Goal: Information Seeking & Learning: Learn about a topic

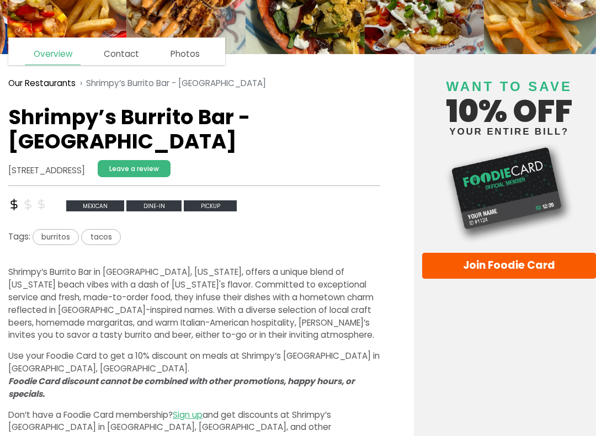
scroll to position [106, 0]
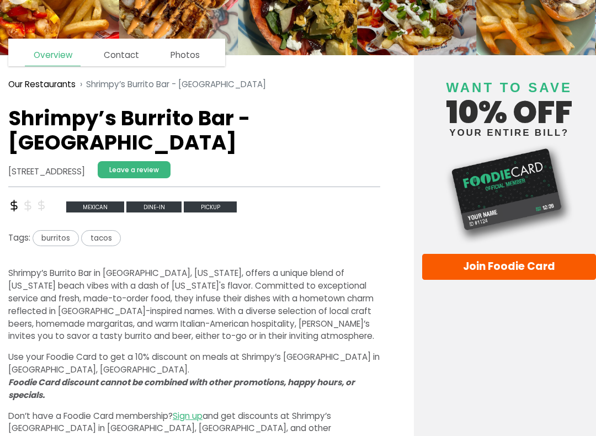
click at [495, 273] on link "Join Foodie Card" at bounding box center [509, 267] width 174 height 27
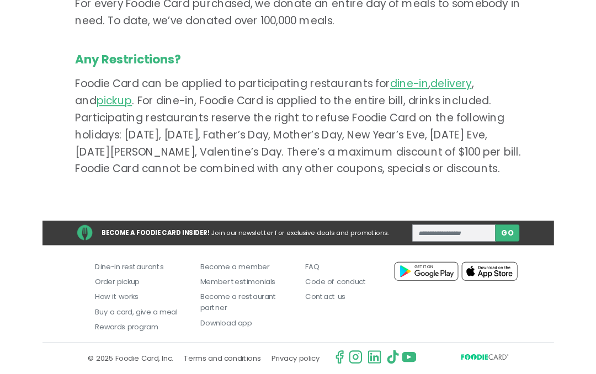
scroll to position [806, 0]
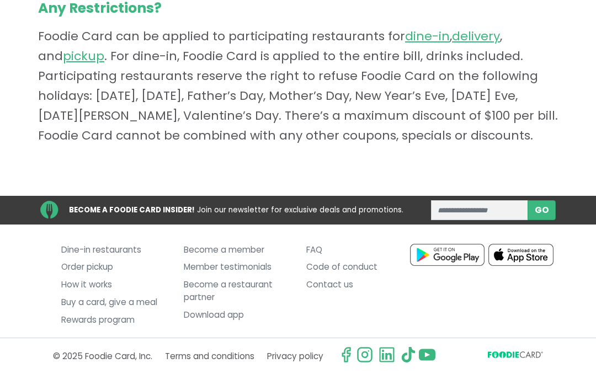
click at [139, 259] on link "Dine-in restaurants" at bounding box center [114, 250] width 106 height 18
click at [129, 259] on link "Dine-in restaurants" at bounding box center [114, 250] width 106 height 18
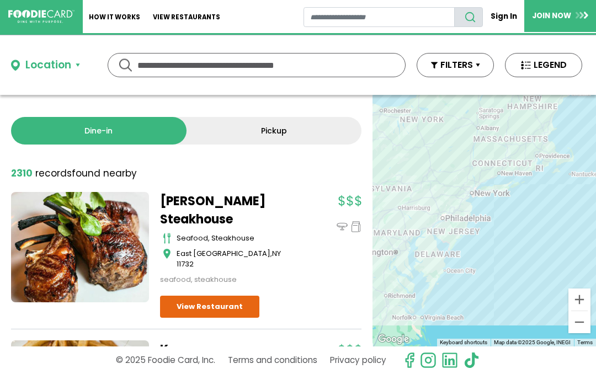
click at [79, 70] on button "Location" at bounding box center [45, 65] width 69 height 16
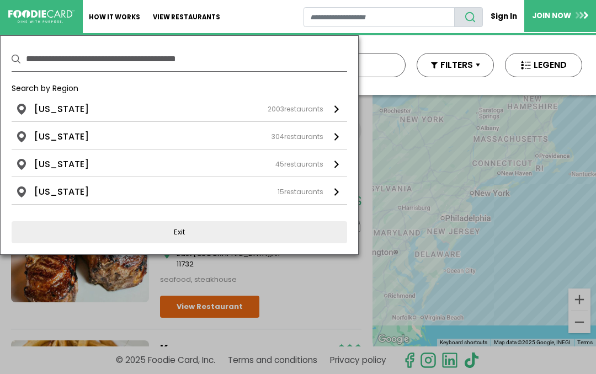
click at [77, 115] on div "New York 2003 restaurants" at bounding box center [178, 109] width 289 height 13
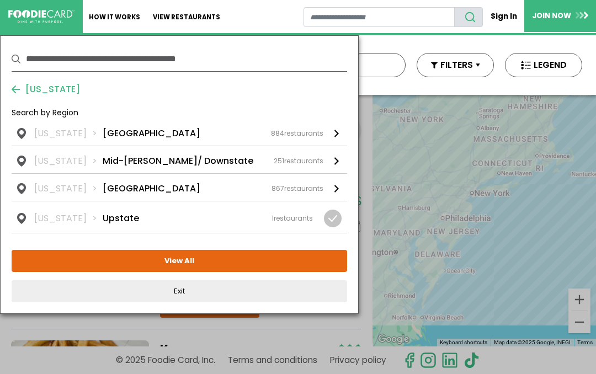
click at [121, 141] on link "New York Long Island 884 restaurants" at bounding box center [180, 136] width 336 height 19
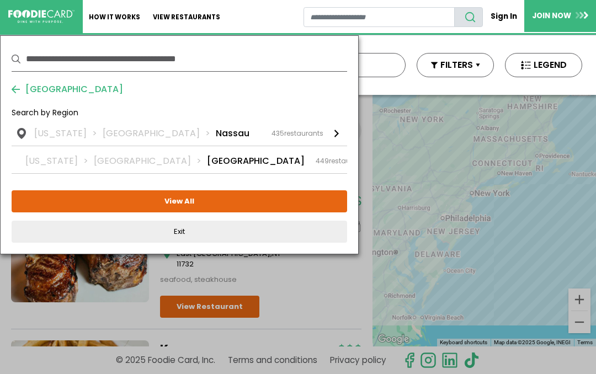
click at [216, 138] on li "Nassau" at bounding box center [233, 133] width 34 height 13
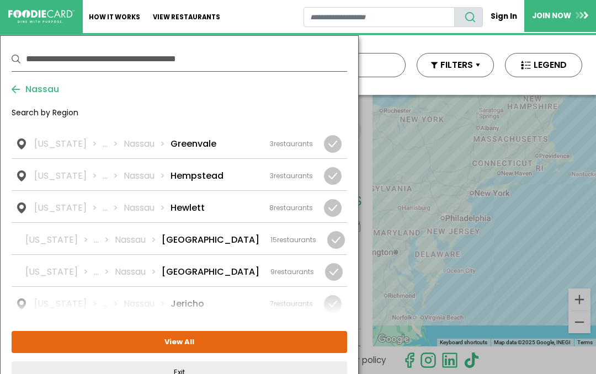
scroll to position [610, 0]
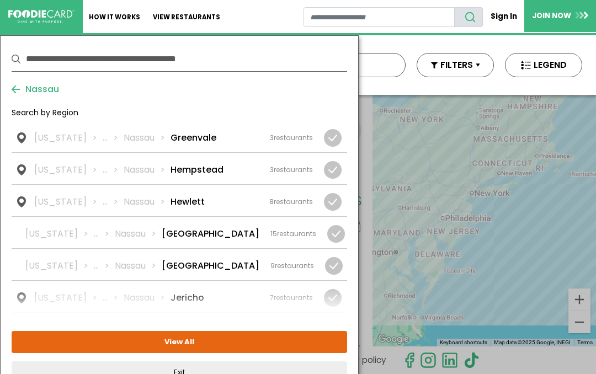
click at [184, 281] on link "New York ... Nassau Jericho 7 restaurants" at bounding box center [180, 296] width 336 height 31
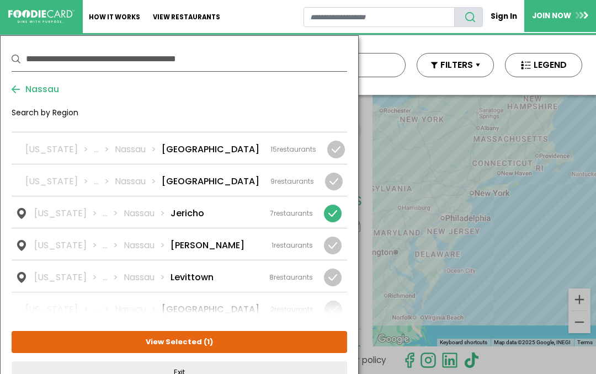
scroll to position [699, 0]
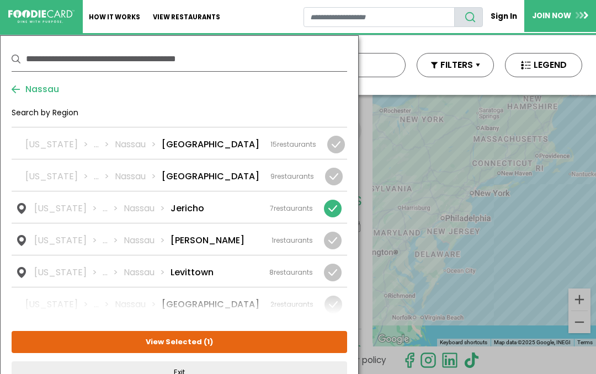
click at [181, 192] on link "New York ... Nassau Jericho 7 restaurants" at bounding box center [180, 207] width 336 height 31
click at [185, 348] on button "View All" at bounding box center [180, 342] width 336 height 22
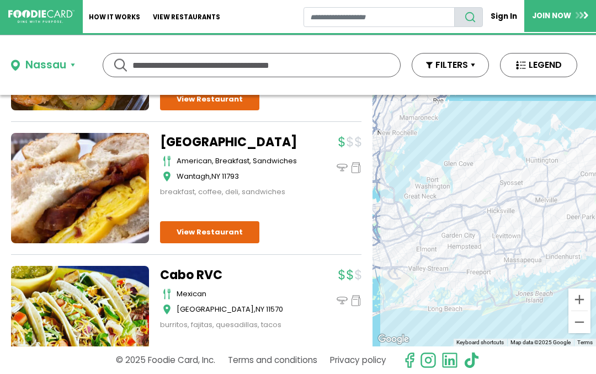
scroll to position [304, 0]
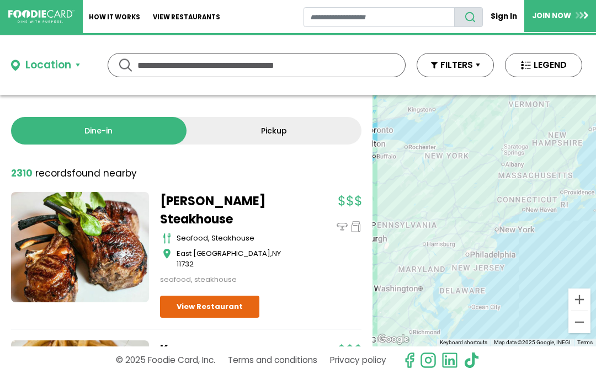
click at [102, 135] on link "Dine-in" at bounding box center [99, 131] width 176 height 28
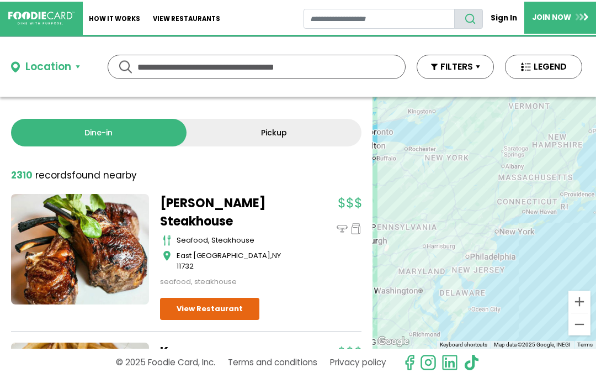
scroll to position [-1, 0]
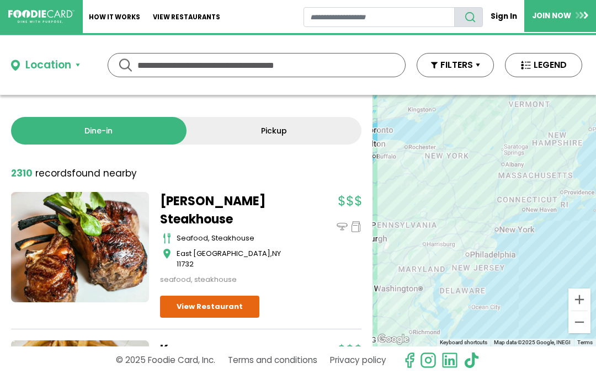
click at [154, 76] on input "text" at bounding box center [256, 65] width 239 height 23
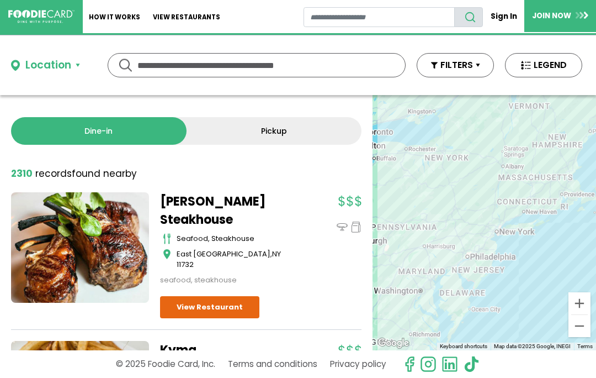
click at [152, 70] on input "text" at bounding box center [256, 65] width 239 height 23
click at [49, 69] on div "Location" at bounding box center [48, 65] width 46 height 16
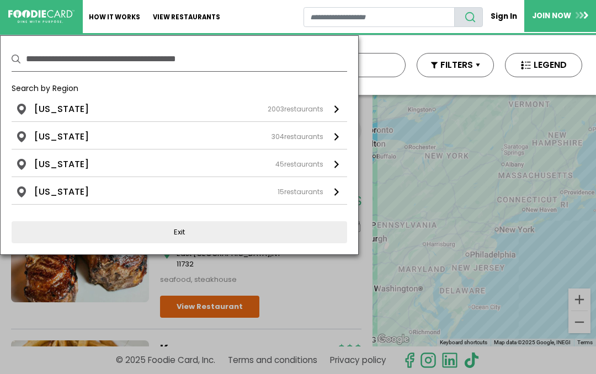
click at [67, 112] on li "[US_STATE]" at bounding box center [61, 109] width 55 height 13
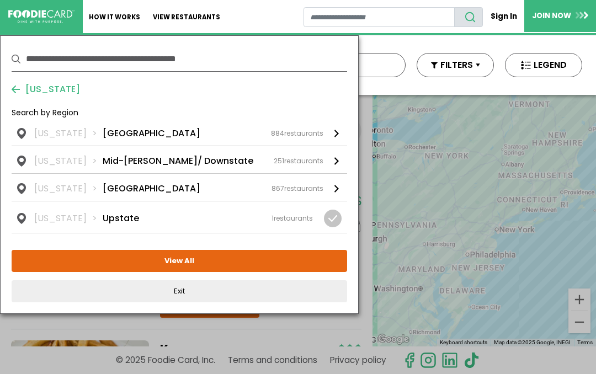
click at [128, 142] on link "New York Long Island 884 restaurants" at bounding box center [180, 136] width 336 height 19
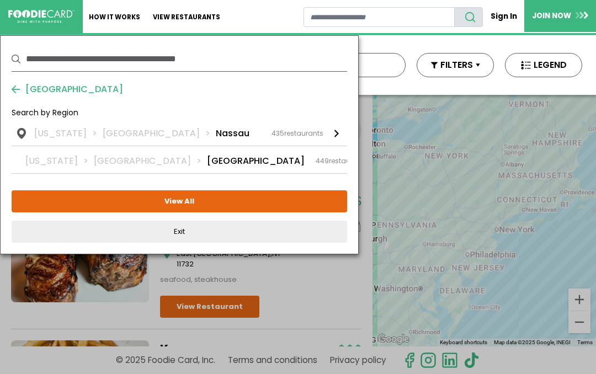
click at [216, 137] on li "Nassau" at bounding box center [233, 133] width 34 height 13
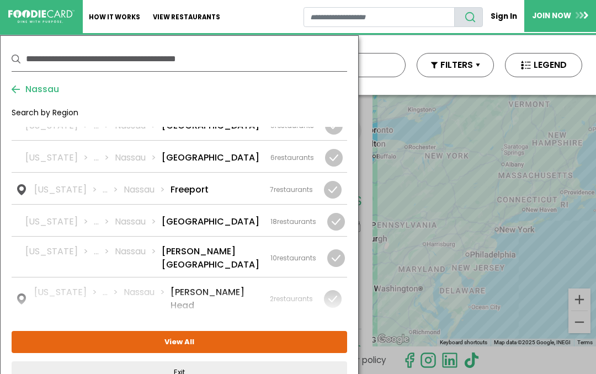
scroll to position [381, 0]
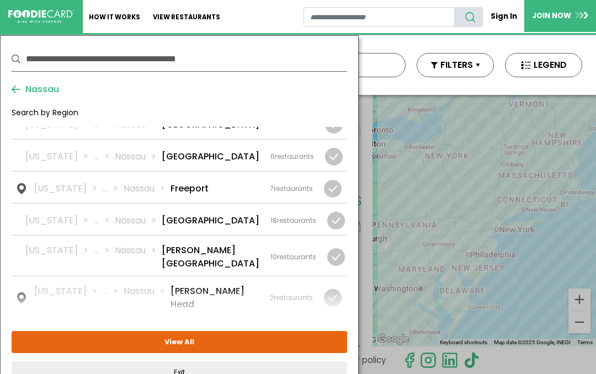
click at [186, 214] on li "[GEOGRAPHIC_DATA]" at bounding box center [211, 220] width 98 height 13
click at [169, 352] on button "View Selected ( 1 )" at bounding box center [180, 342] width 336 height 22
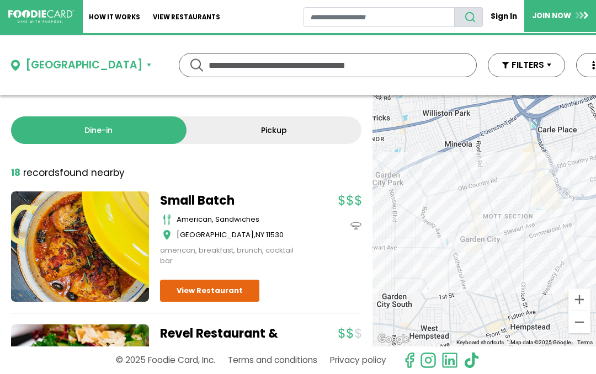
scroll to position [0, 0]
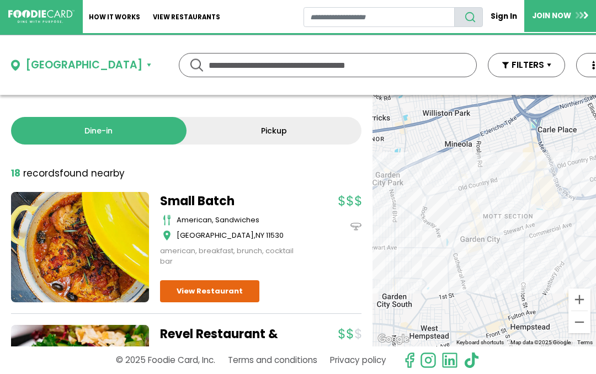
click at [88, 72] on div "Garden City" at bounding box center [83, 65] width 117 height 16
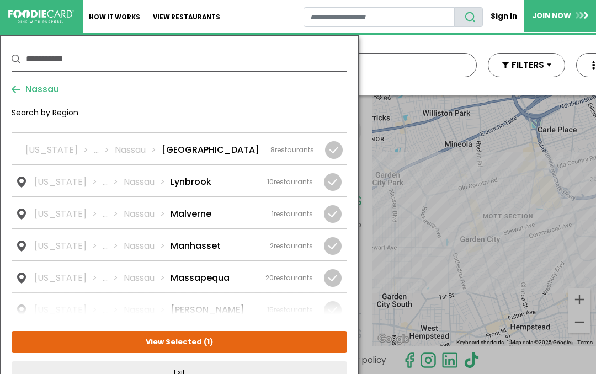
scroll to position [905, 0]
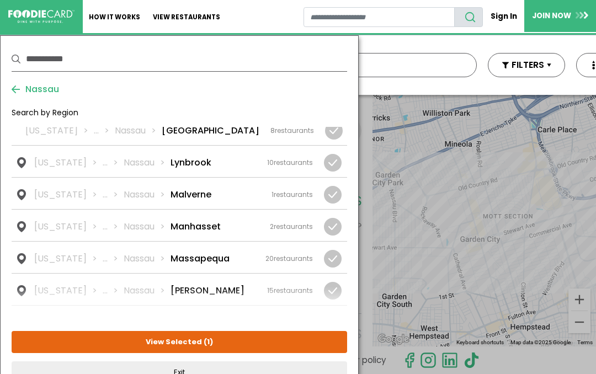
click at [178, 284] on li "[PERSON_NAME]" at bounding box center [208, 290] width 74 height 13
click at [179, 344] on button "View Selected ( 2 )" at bounding box center [180, 342] width 336 height 22
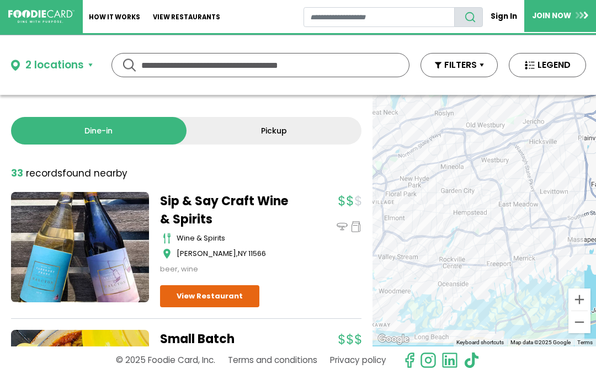
scroll to position [0, 0]
click at [84, 65] on button "2 locations" at bounding box center [47, 65] width 73 height 16
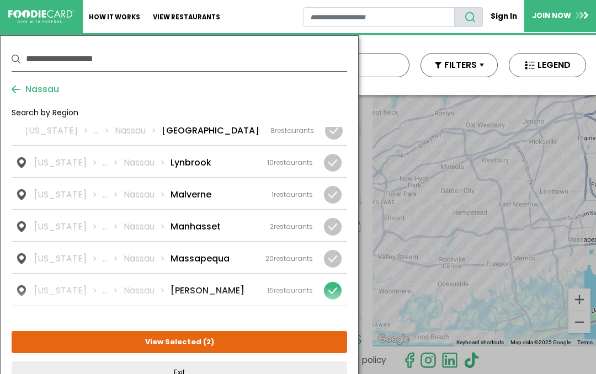
click at [189, 274] on link "New York ... Nassau Merrick 15 restaurants" at bounding box center [180, 289] width 336 height 31
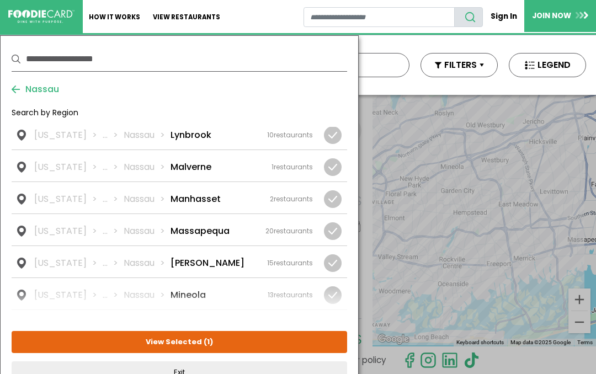
scroll to position [931, 0]
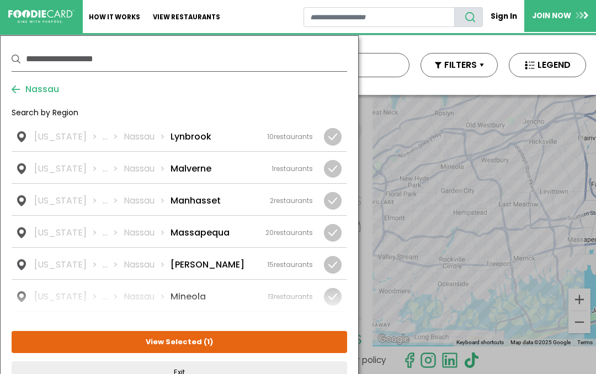
click at [177, 258] on li "[PERSON_NAME]" at bounding box center [208, 264] width 74 height 13
click at [185, 345] on button "View Selected ( 2 )" at bounding box center [180, 342] width 336 height 22
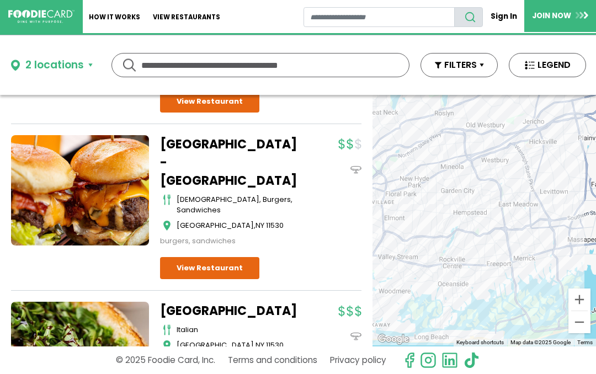
scroll to position [1517, 0]
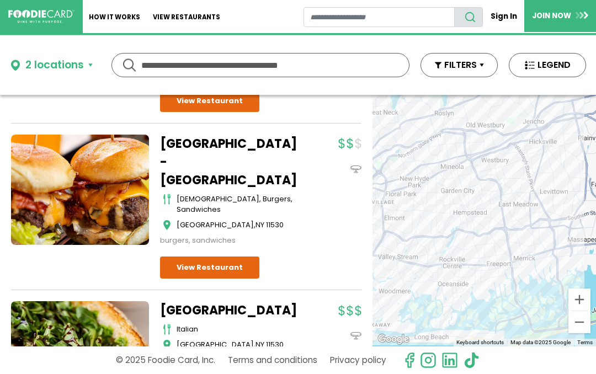
click at [84, 65] on button "2 locations" at bounding box center [47, 65] width 73 height 16
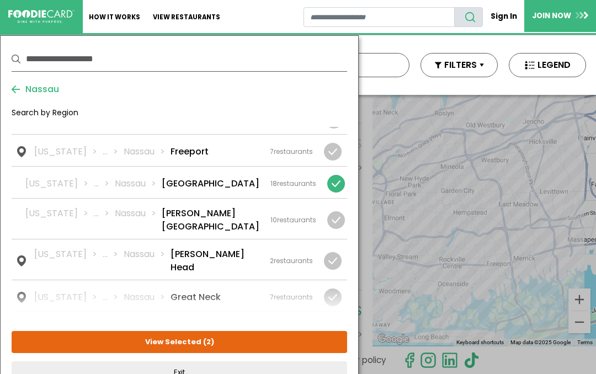
scroll to position [409, 0]
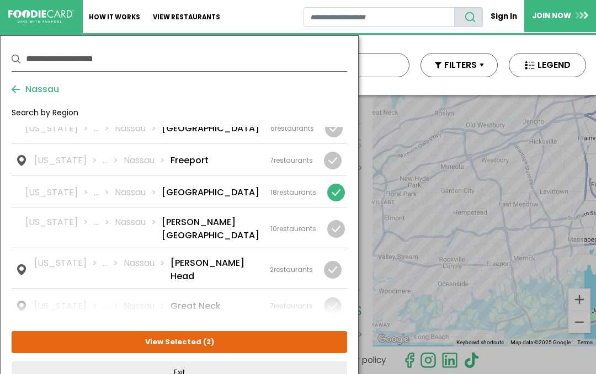
click at [333, 184] on div at bounding box center [336, 193] width 18 height 18
click at [187, 347] on button "View Selected ( 1 )" at bounding box center [180, 342] width 336 height 22
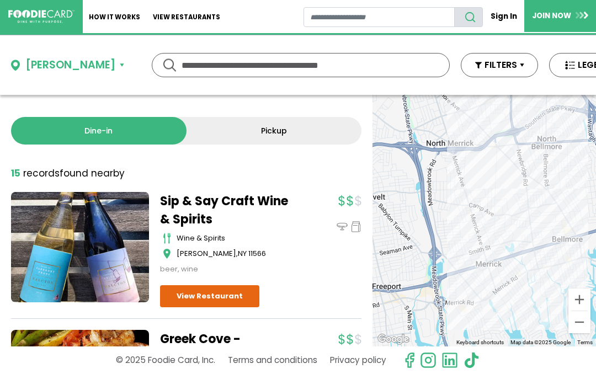
scroll to position [0, 0]
click at [70, 65] on button "[PERSON_NAME]" at bounding box center [67, 65] width 113 height 16
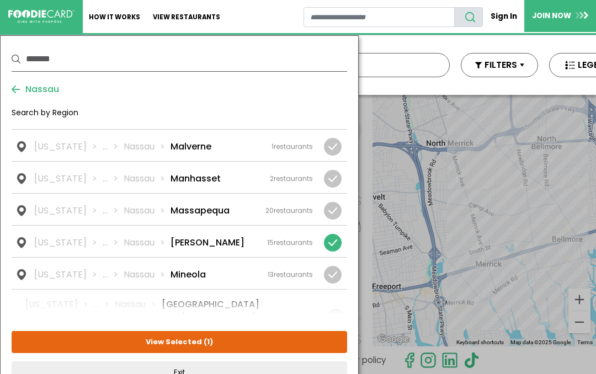
scroll to position [954, 0]
click at [331, 234] on div at bounding box center [333, 243] width 18 height 18
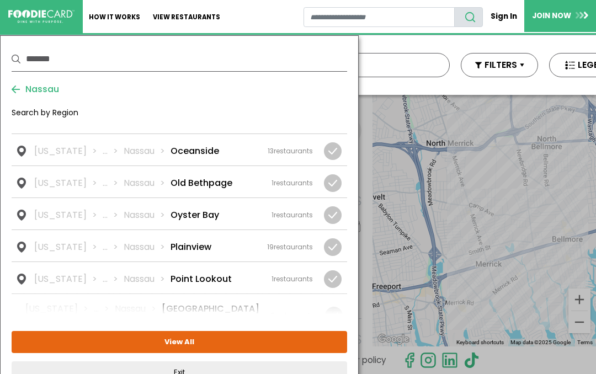
scroll to position [1166, 0]
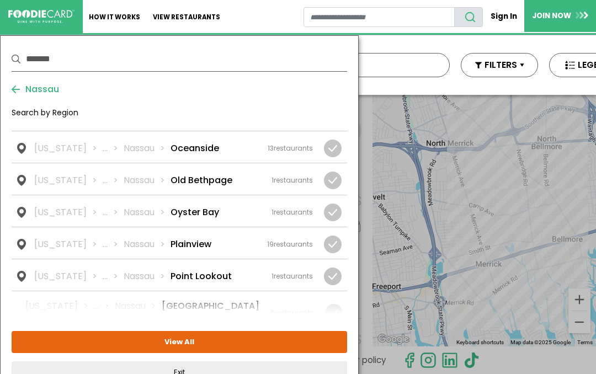
click at [188, 238] on li "Plainview" at bounding box center [191, 244] width 41 height 13
click at [197, 346] on button "View Selected ( 1 )" at bounding box center [180, 342] width 336 height 22
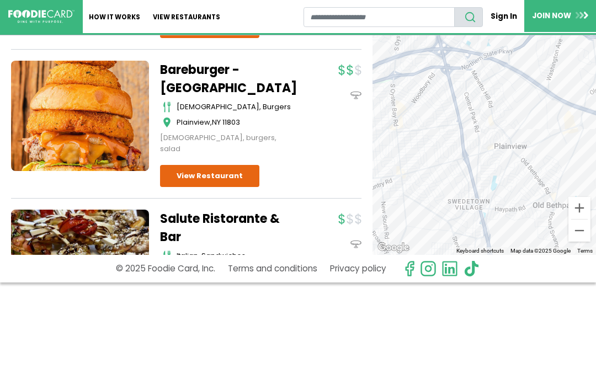
scroll to position [1846, 0]
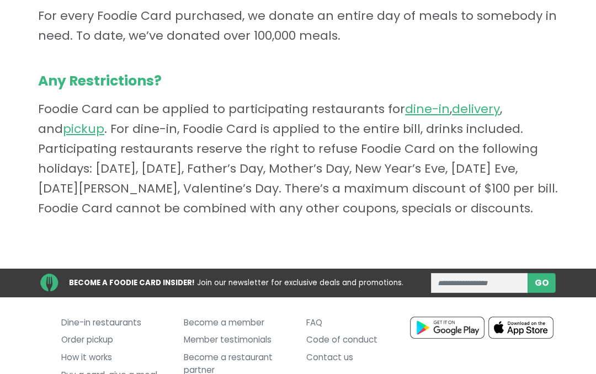
scroll to position [809, 0]
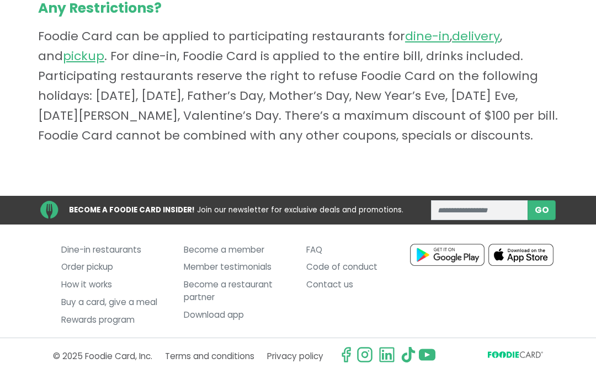
click at [120, 259] on link "Dine-in restaurants" at bounding box center [114, 250] width 106 height 18
click at [133, 258] on link "Dine-in restaurants" at bounding box center [114, 250] width 106 height 18
click at [108, 272] on link "Order pickup" at bounding box center [114, 268] width 106 height 18
click at [124, 253] on link "Dine-in restaurants" at bounding box center [114, 250] width 106 height 18
click at [108, 274] on link "Order pickup" at bounding box center [114, 268] width 106 height 18
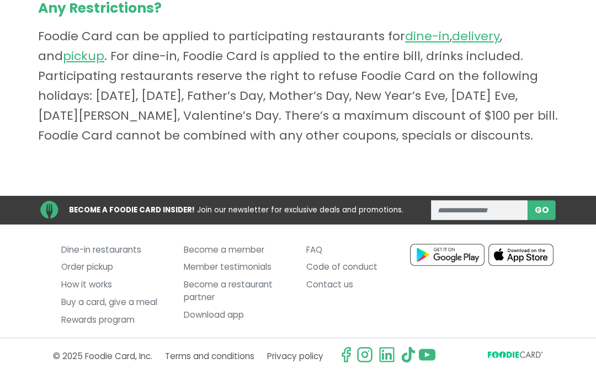
click at [103, 273] on link "Order pickup" at bounding box center [114, 268] width 106 height 18
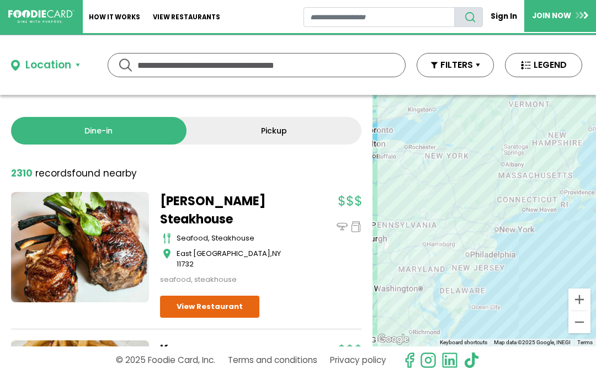
click at [77, 67] on button "Location" at bounding box center [45, 65] width 69 height 16
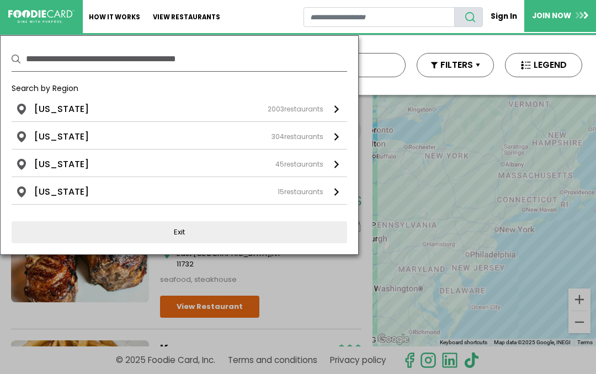
click at [73, 114] on li "[US_STATE]" at bounding box center [61, 109] width 55 height 13
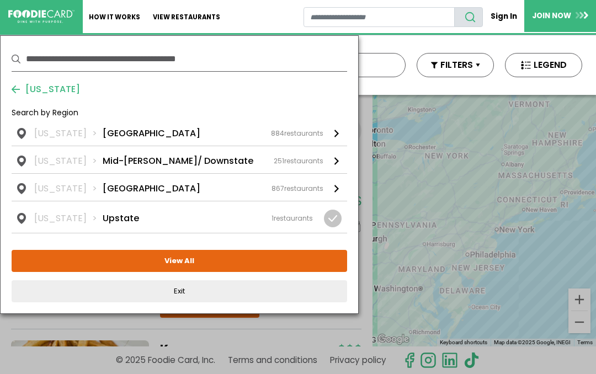
click at [133, 136] on li "[GEOGRAPHIC_DATA]" at bounding box center [152, 133] width 98 height 13
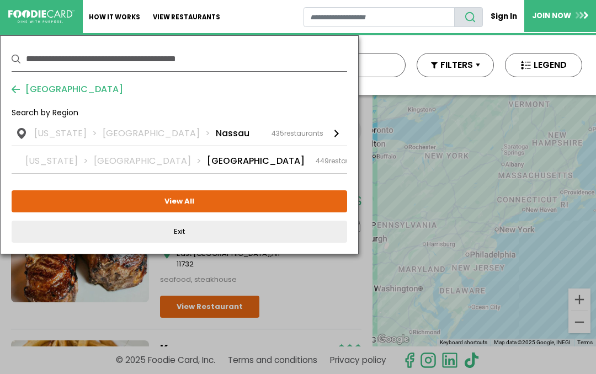
click at [216, 138] on li "Nassau" at bounding box center [233, 133] width 34 height 13
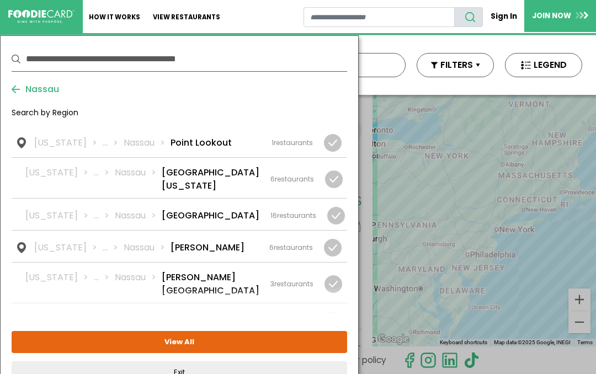
scroll to position [1338, 0]
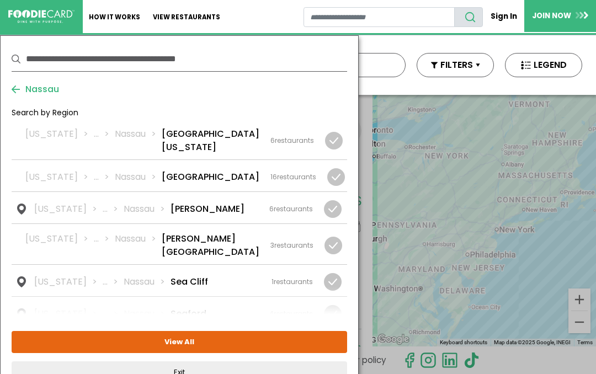
click at [184, 308] on li "Seaford" at bounding box center [189, 314] width 36 height 13
click at [193, 348] on button "View Selected ( 1 )" at bounding box center [180, 342] width 336 height 22
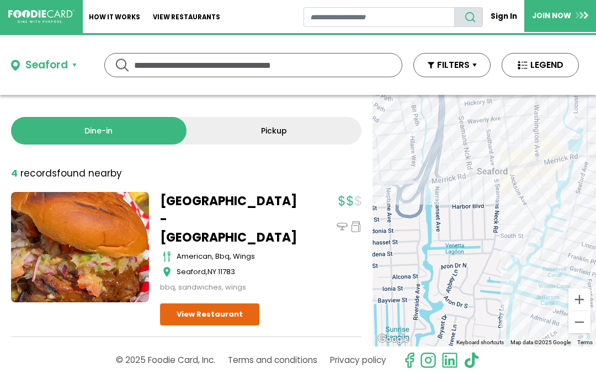
scroll to position [0, 0]
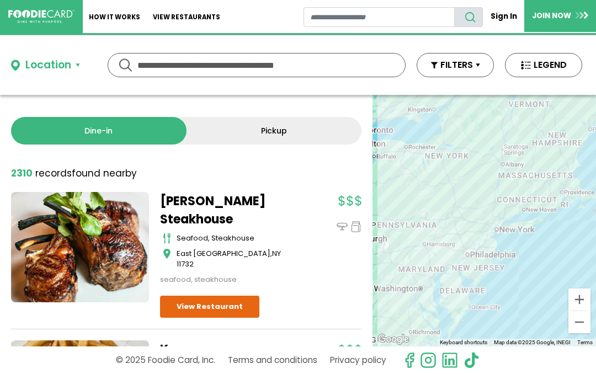
click at [80, 68] on button "Location" at bounding box center [45, 65] width 69 height 16
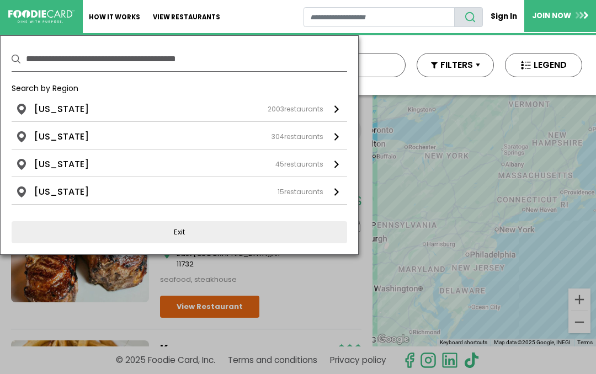
click at [80, 108] on div "[US_STATE] 2003 restaurants" at bounding box center [178, 109] width 289 height 13
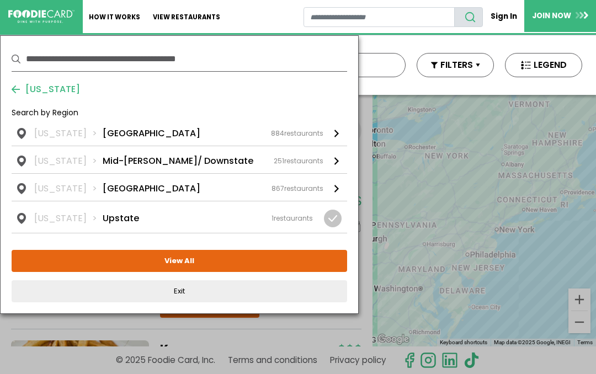
click at [135, 139] on li "[GEOGRAPHIC_DATA]" at bounding box center [152, 133] width 98 height 13
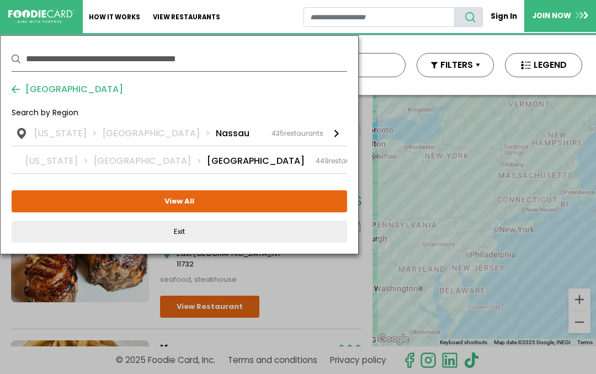
click at [216, 136] on li "Nassau" at bounding box center [233, 133] width 34 height 13
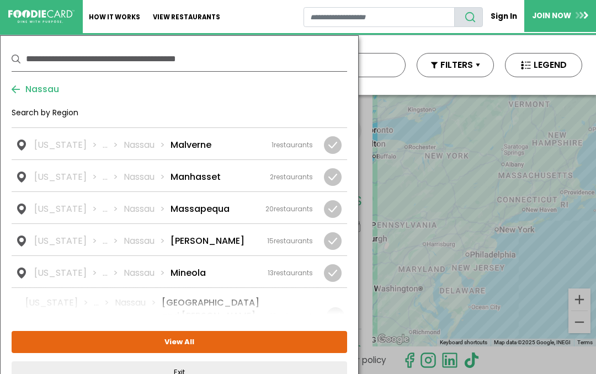
scroll to position [954, 0]
click at [197, 203] on li "Massapequa" at bounding box center [200, 209] width 59 height 13
click at [199, 346] on button "View Selected ( 1 )" at bounding box center [180, 342] width 336 height 22
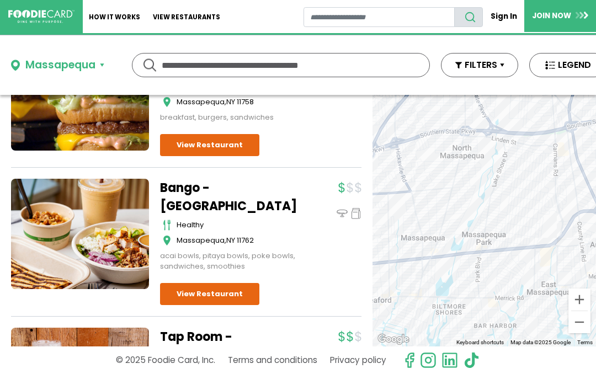
scroll to position [1263, 0]
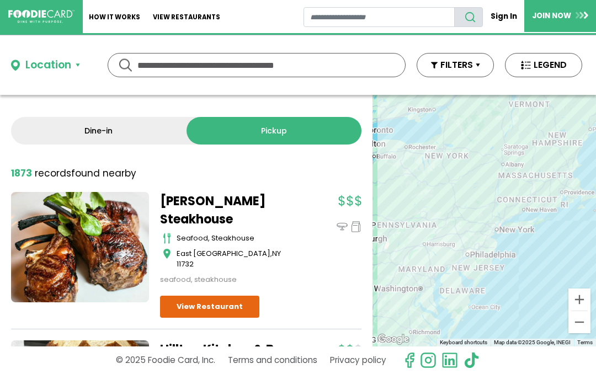
click at [80, 64] on button "Location" at bounding box center [45, 65] width 69 height 16
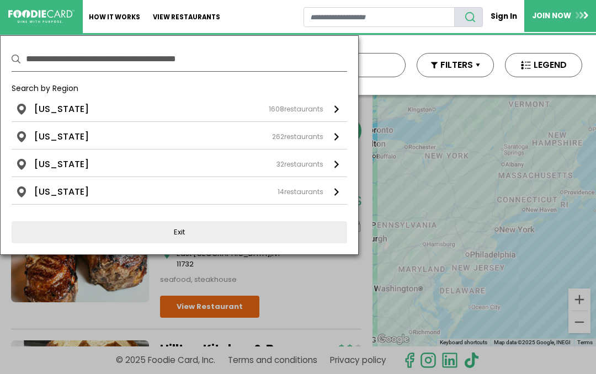
click at [71, 111] on li "[US_STATE]" at bounding box center [61, 109] width 55 height 13
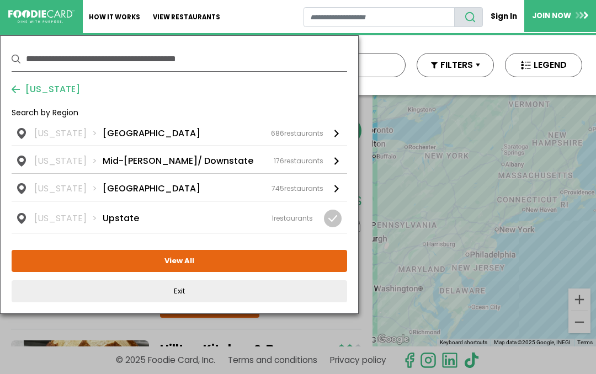
click at [136, 133] on li "[GEOGRAPHIC_DATA]" at bounding box center [152, 133] width 98 height 13
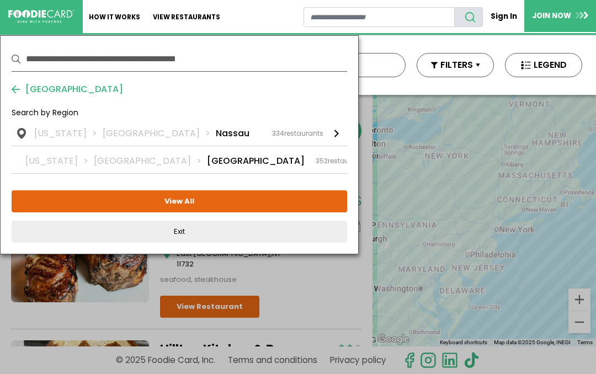
click at [216, 135] on li "Nassau" at bounding box center [233, 133] width 34 height 13
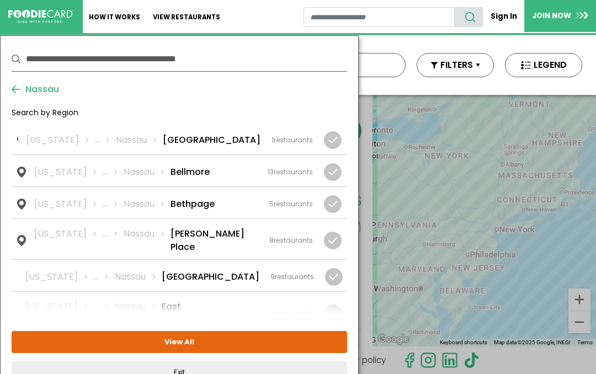
scroll to position [54, 0]
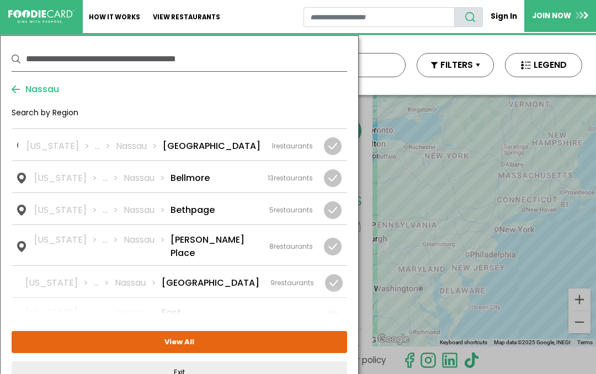
click at [193, 179] on li "Bellmore" at bounding box center [190, 178] width 39 height 13
click at [193, 345] on button "View Selected ( 1 )" at bounding box center [180, 342] width 336 height 22
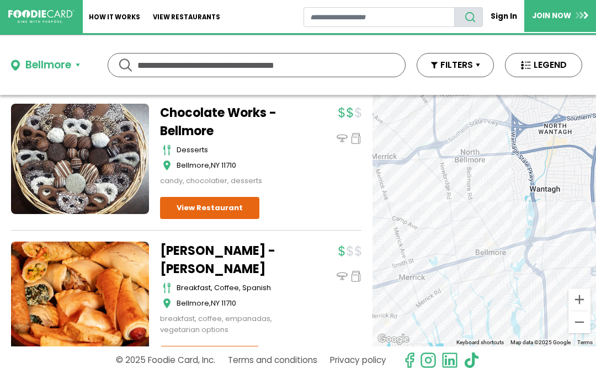
scroll to position [76, 0]
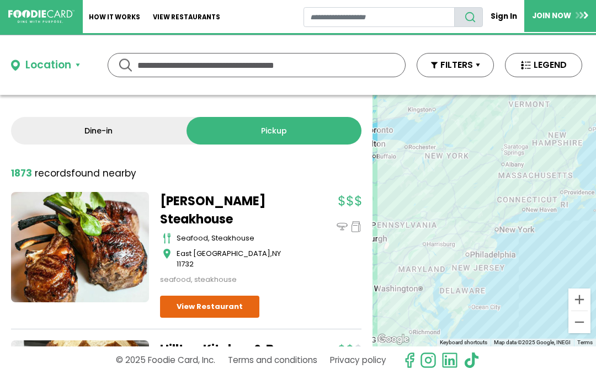
click at [78, 67] on button "Location" at bounding box center [45, 65] width 69 height 16
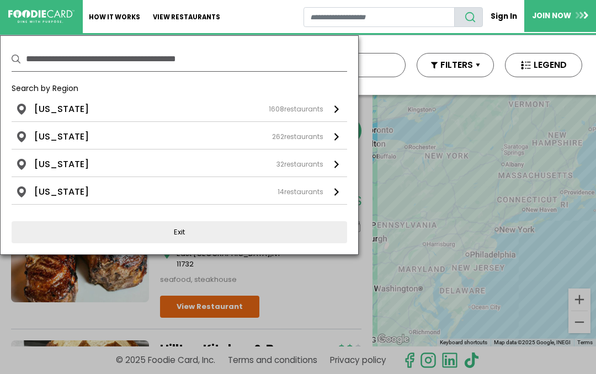
click at [70, 115] on li "[US_STATE]" at bounding box center [61, 109] width 55 height 13
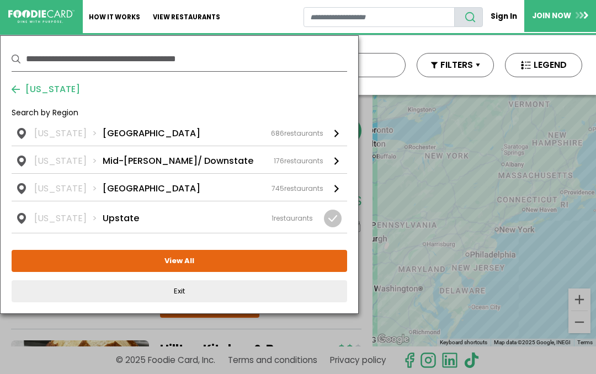
click at [127, 134] on li "[GEOGRAPHIC_DATA]" at bounding box center [152, 133] width 98 height 13
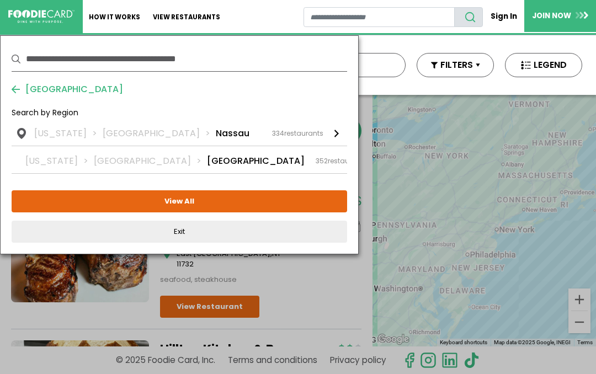
click at [216, 138] on li "Nassau" at bounding box center [233, 133] width 34 height 13
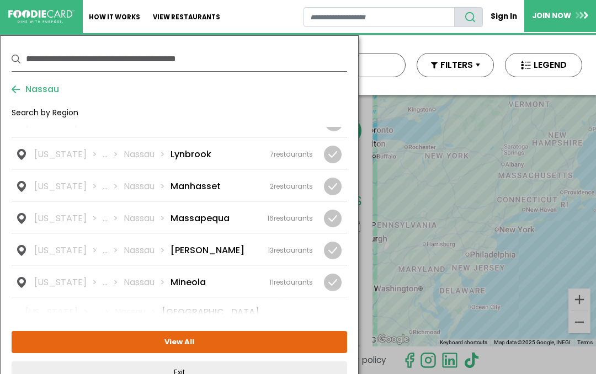
scroll to position [917, 0]
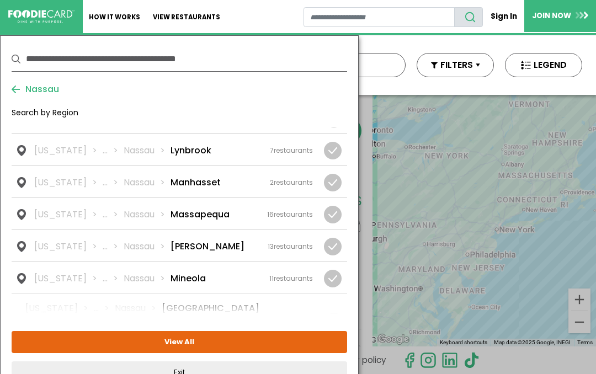
click at [198, 208] on li "Massapequa" at bounding box center [200, 214] width 59 height 13
click at [190, 348] on button "View Selected ( 1 )" at bounding box center [180, 342] width 336 height 22
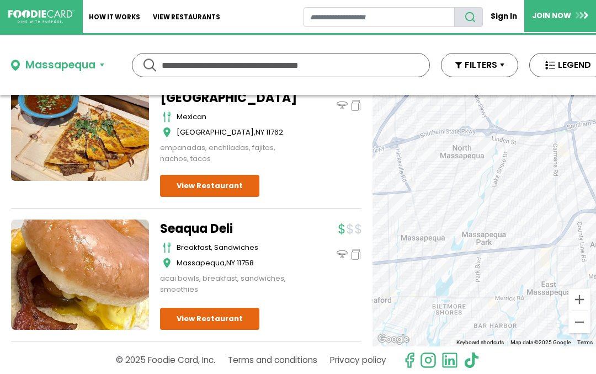
scroll to position [1659, 0]
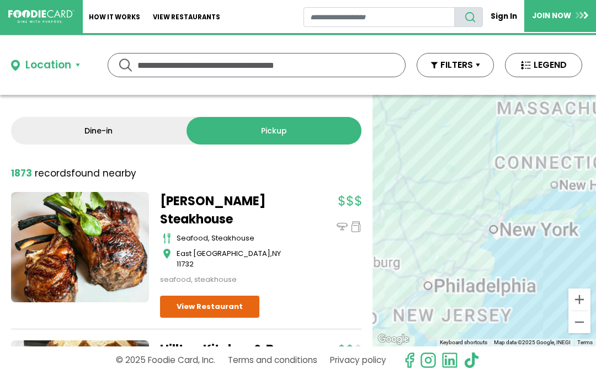
click at [77, 71] on button "Location" at bounding box center [45, 65] width 69 height 16
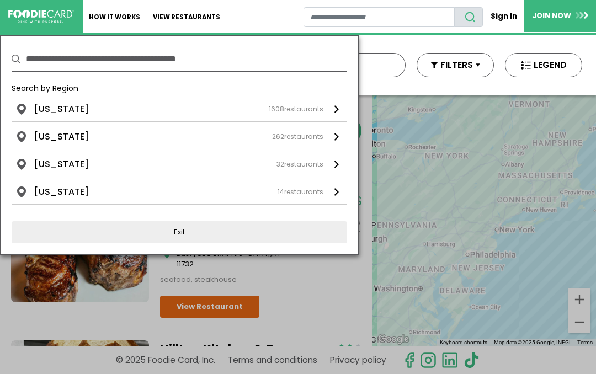
click at [78, 107] on div "[US_STATE] 1608 restaurants" at bounding box center [178, 109] width 289 height 13
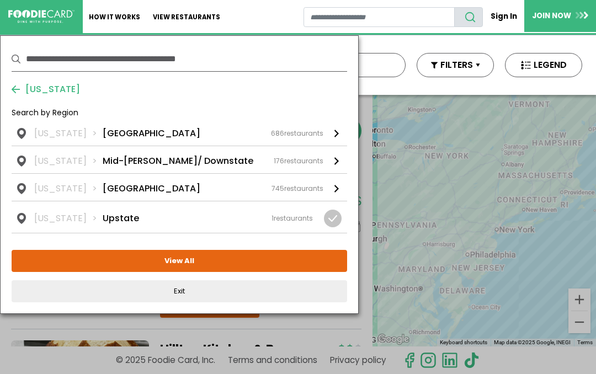
click at [138, 139] on li "[GEOGRAPHIC_DATA]" at bounding box center [152, 133] width 98 height 13
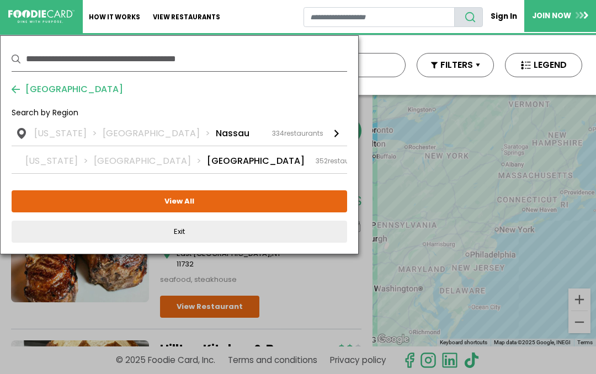
click at [216, 135] on li "Nassau" at bounding box center [233, 133] width 34 height 13
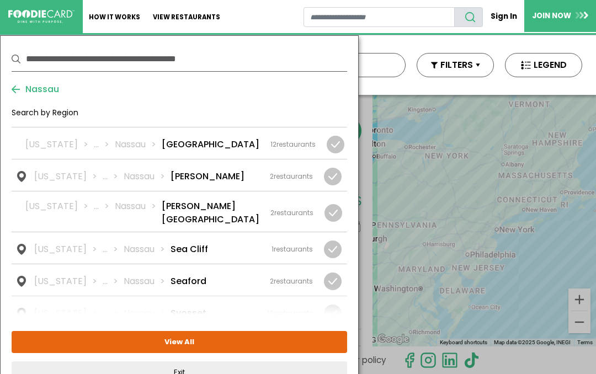
scroll to position [1275, 0]
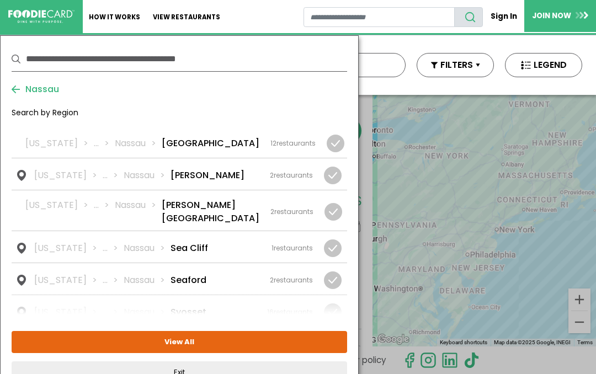
click at [179, 274] on li "Seaford" at bounding box center [189, 280] width 36 height 13
click at [194, 347] on button "View Selected ( 1 )" at bounding box center [180, 342] width 336 height 22
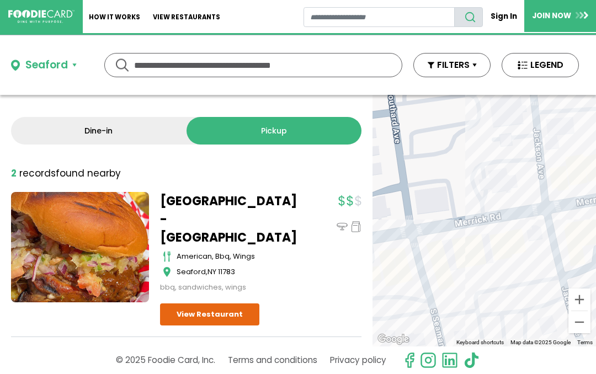
scroll to position [0, 0]
click at [75, 69] on button "Seaford" at bounding box center [44, 65] width 66 height 16
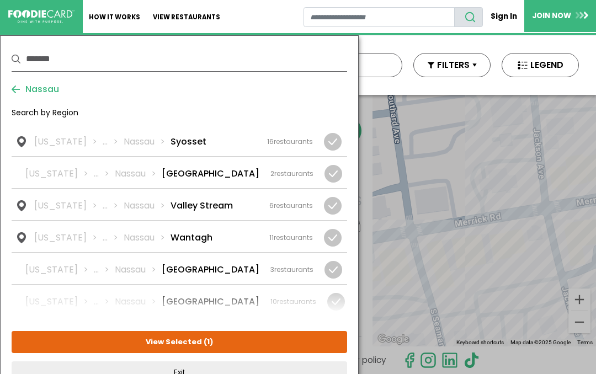
scroll to position [1446, 0]
click at [184, 359] on li "Woodbury" at bounding box center [194, 365] width 47 height 13
click at [185, 347] on button "View Selected ( 2 )" at bounding box center [180, 342] width 336 height 22
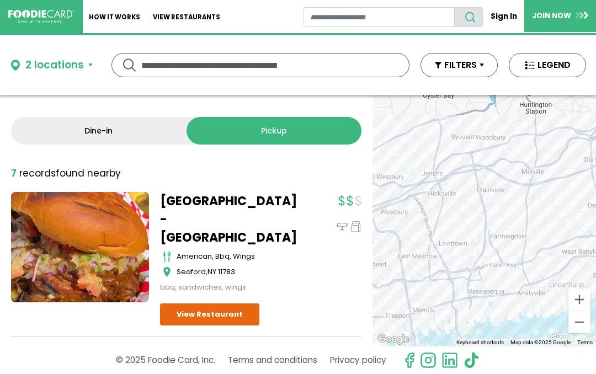
scroll to position [0, 0]
click at [84, 63] on button "2 locations" at bounding box center [47, 65] width 73 height 16
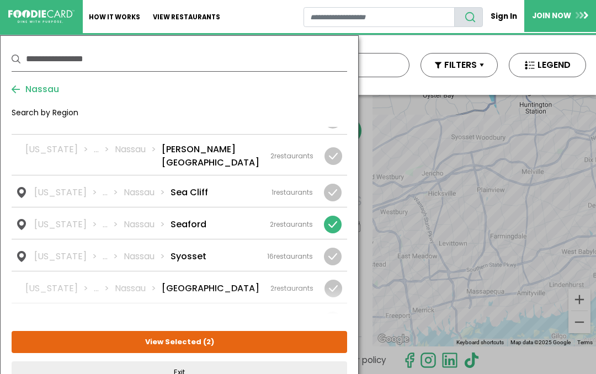
scroll to position [1331, 0]
click at [331, 216] on div at bounding box center [333, 225] width 18 height 18
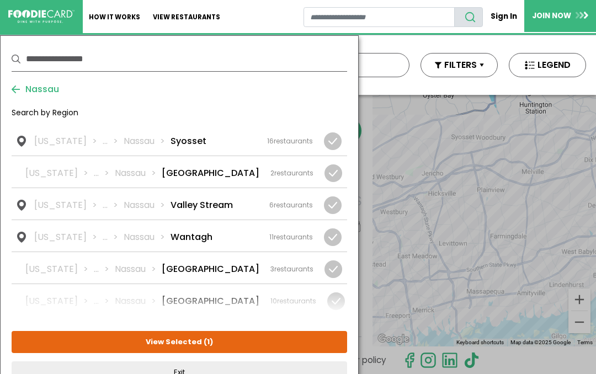
scroll to position [1446, 0]
click at [207, 345] on span "1" at bounding box center [208, 342] width 3 height 10
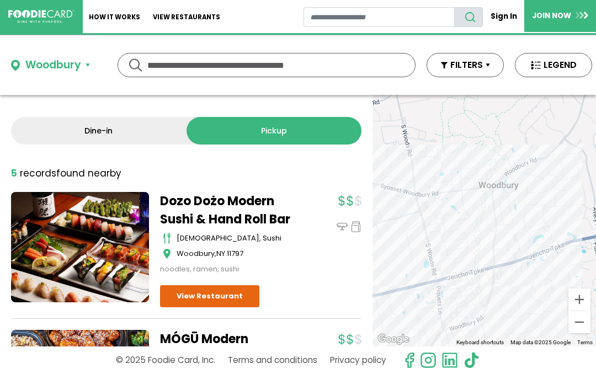
scroll to position [0, 0]
